Goal: Information Seeking & Learning: Learn about a topic

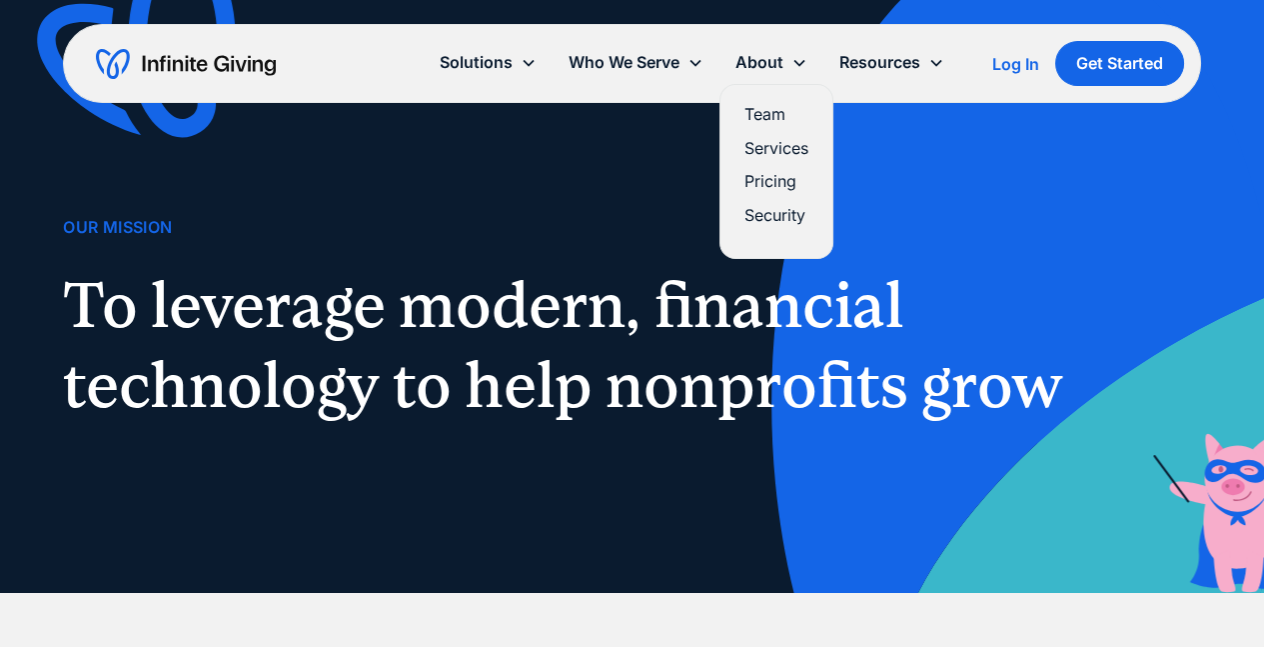
click at [774, 115] on link "Team" at bounding box center [776, 114] width 64 height 27
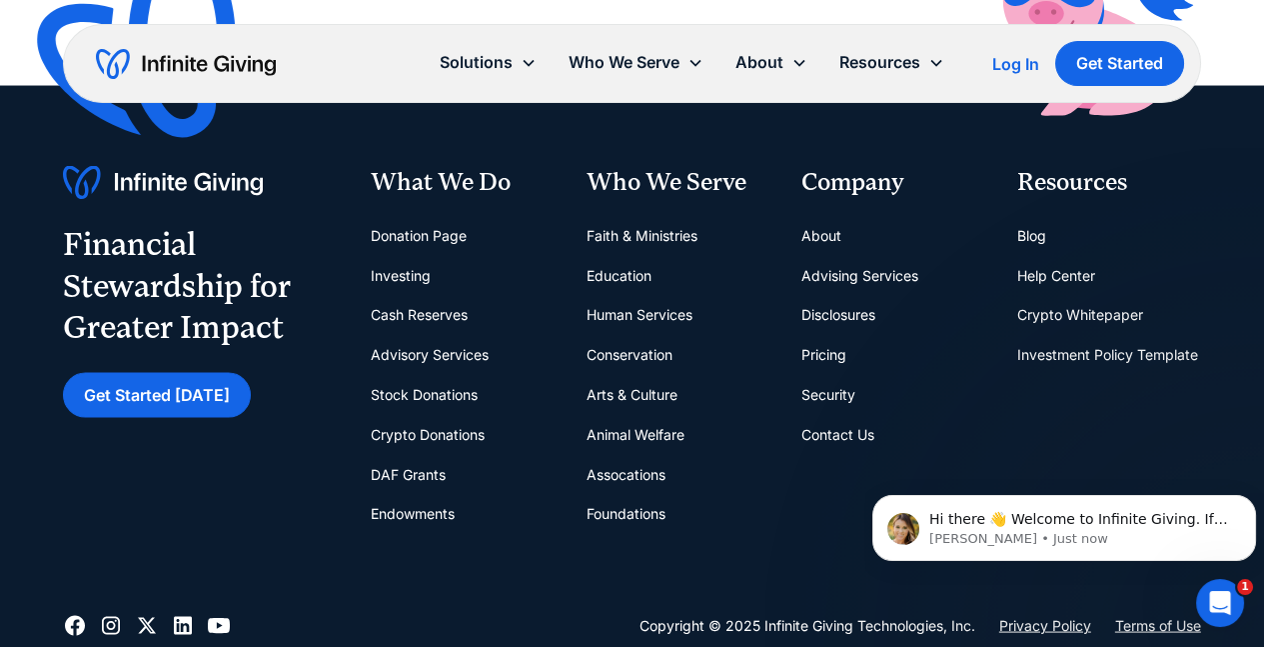
click at [824, 220] on link "About" at bounding box center [821, 236] width 40 height 40
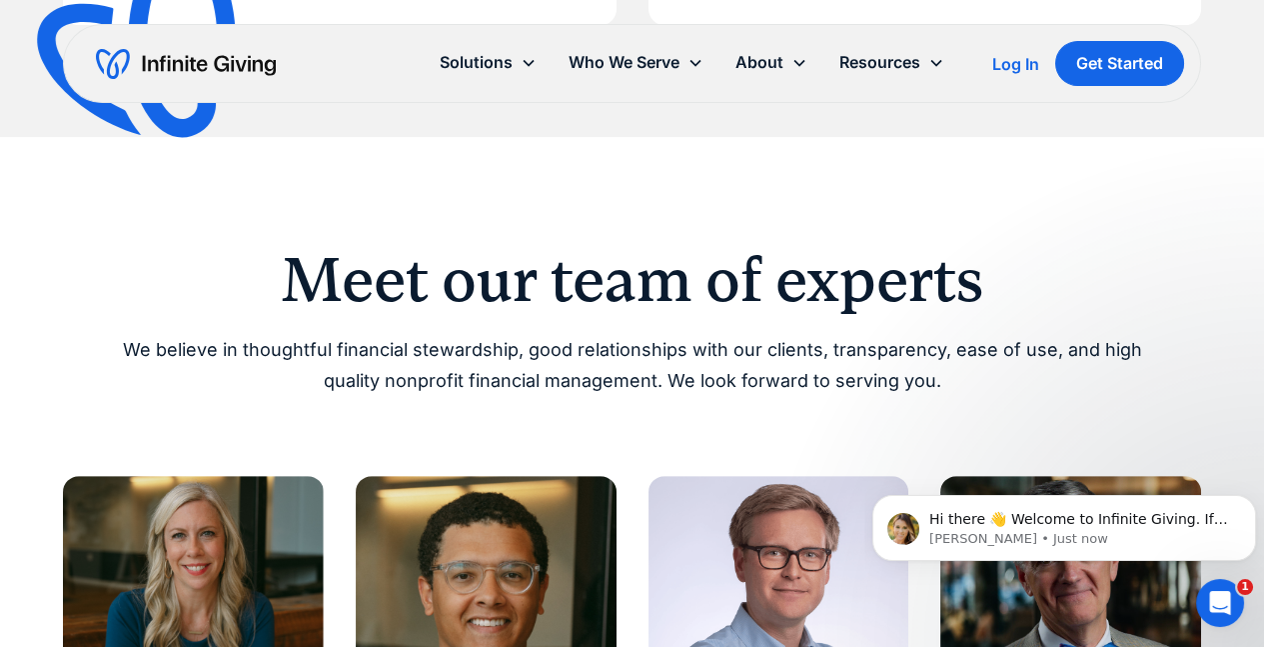
scroll to position [1247, 0]
